Goal: Check status: Check status

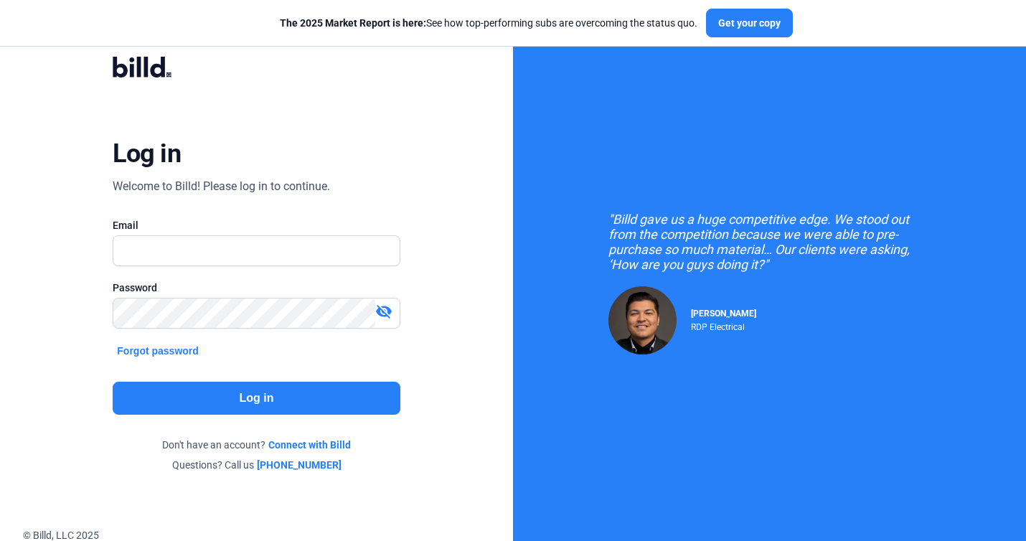
click at [223, 260] on input "text" at bounding box center [256, 250] width 286 height 29
type input "[EMAIL_ADDRESS][DOMAIN_NAME]"
click at [267, 387] on button "Log in" at bounding box center [256, 398] width 287 height 33
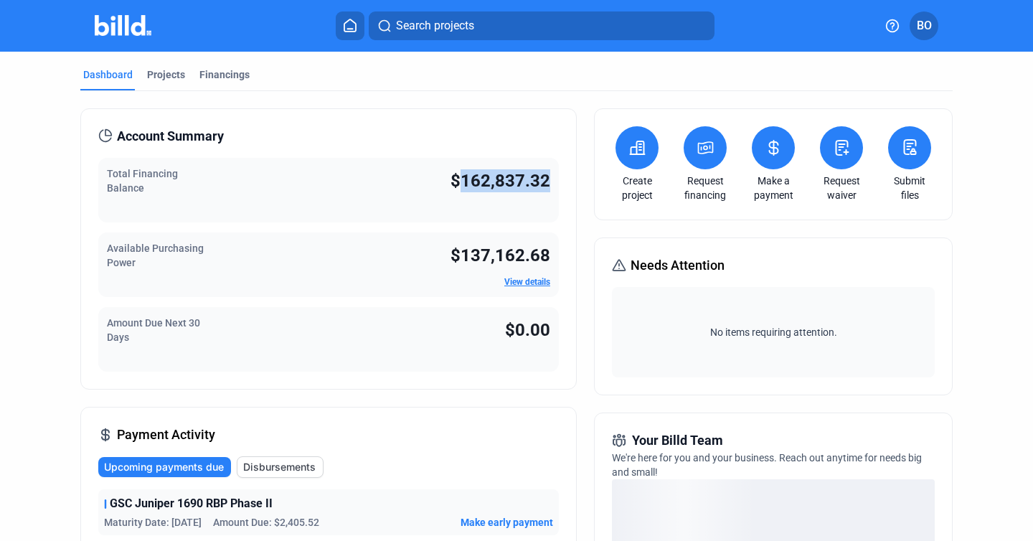
drag, startPoint x: 459, startPoint y: 179, endPoint x: 550, endPoint y: 185, distance: 90.6
click at [550, 185] on div "Total Financing Balance $162,837.32" at bounding box center [328, 190] width 461 height 65
copy span "162,837.32"
